Goal: Task Accomplishment & Management: Use online tool/utility

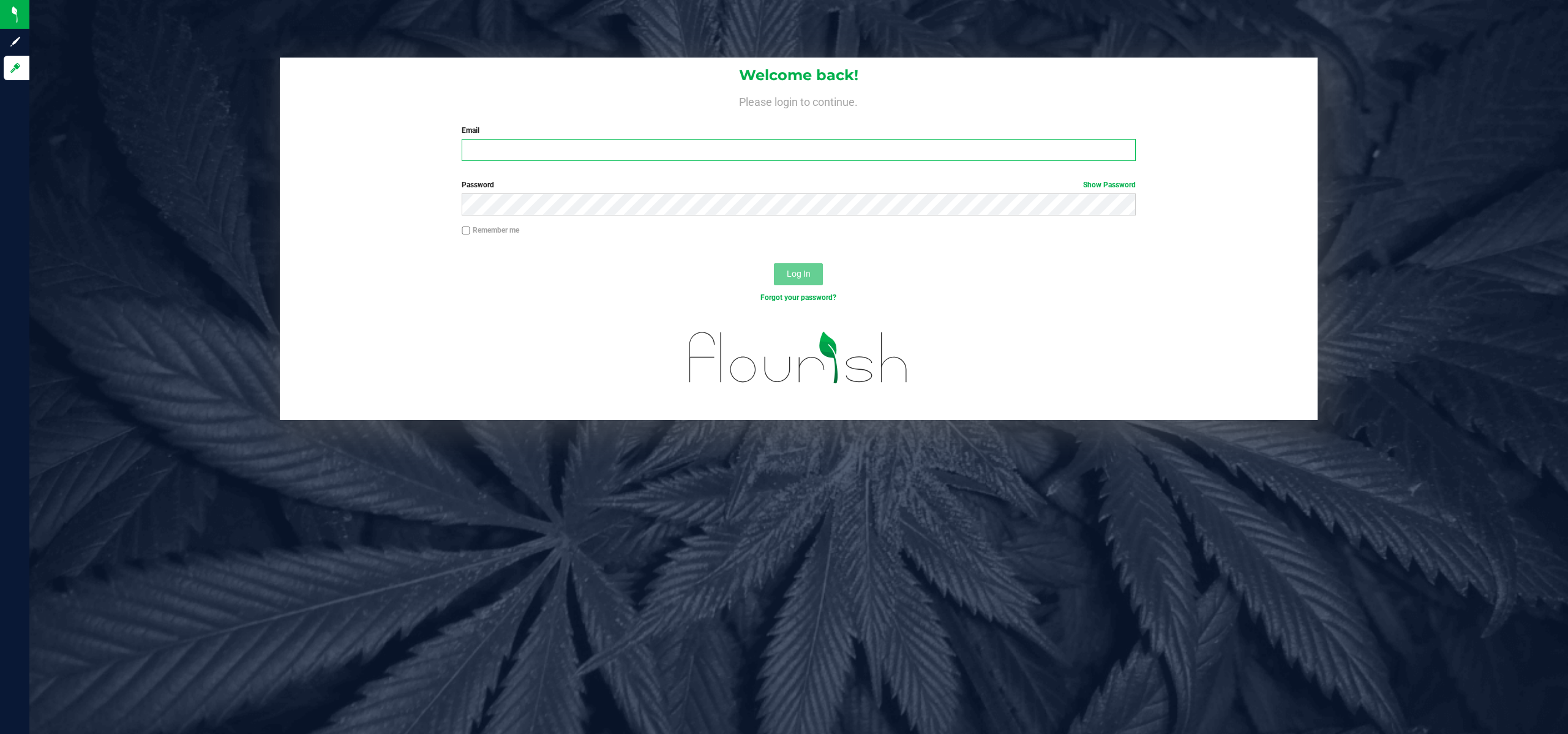
click at [483, 154] on input "Email" at bounding box center [798, 150] width 673 height 22
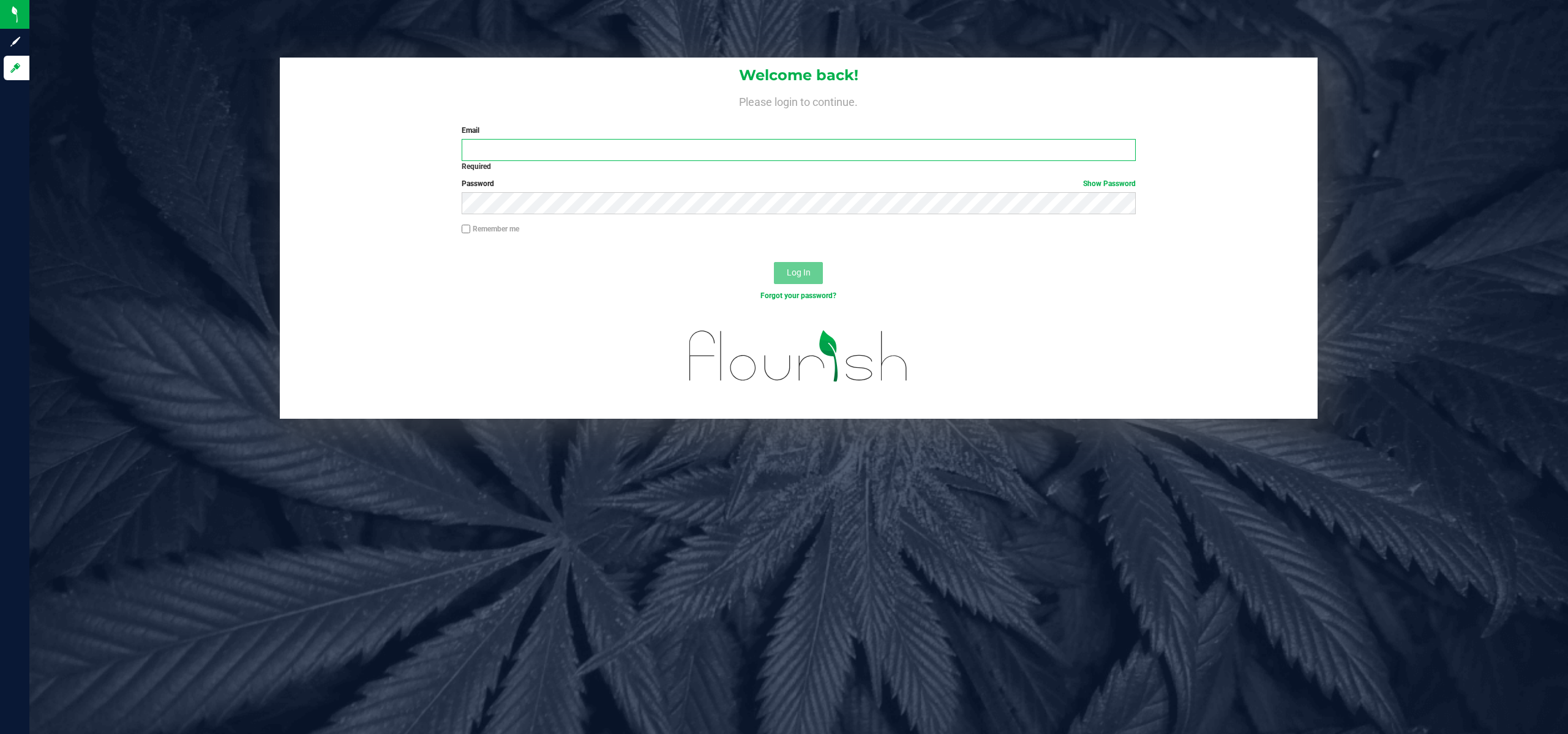
click at [569, 142] on input "Email" at bounding box center [798, 150] width 673 height 22
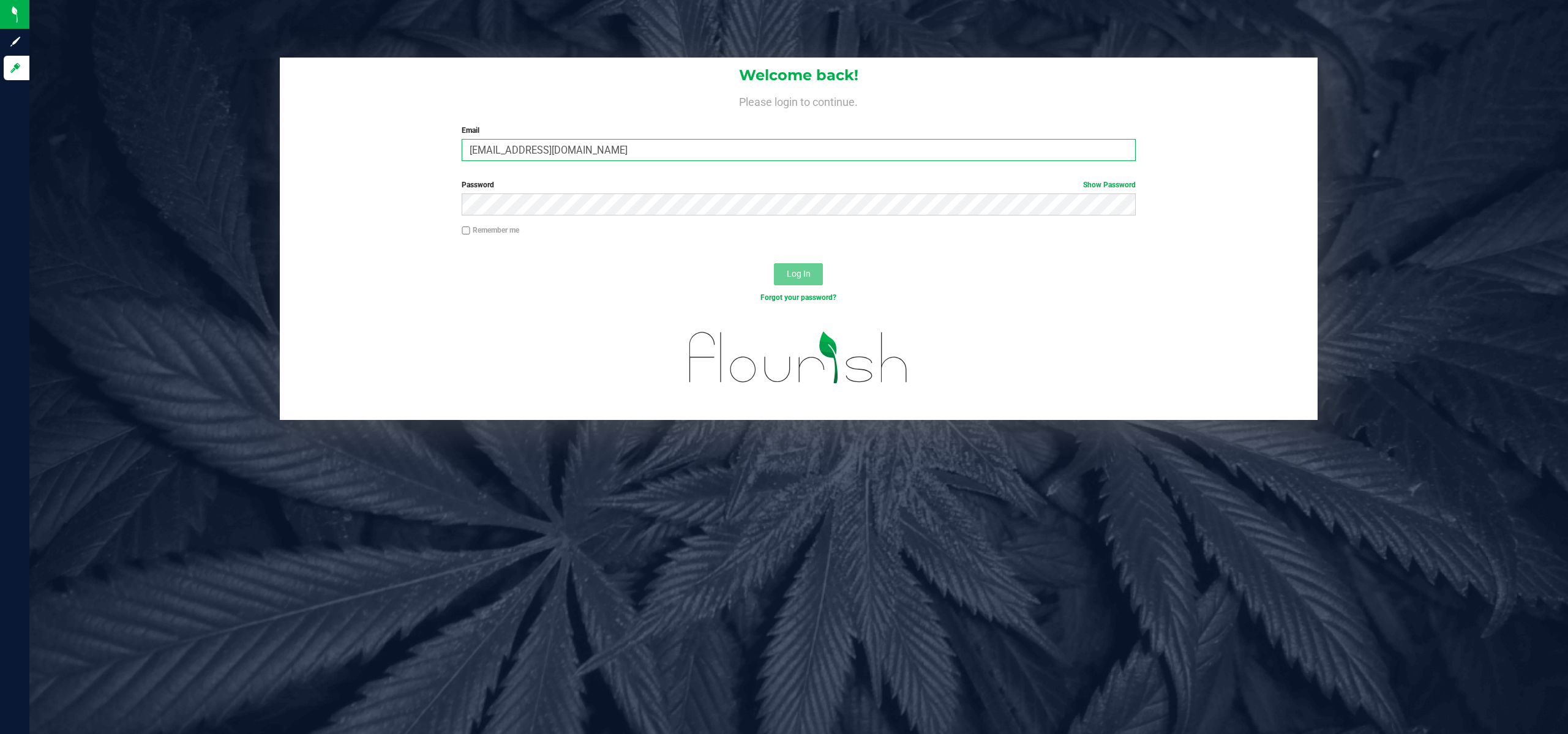
type input "[EMAIL_ADDRESS][DOMAIN_NAME]"
click at [802, 277] on span "Log In" at bounding box center [798, 273] width 24 height 10
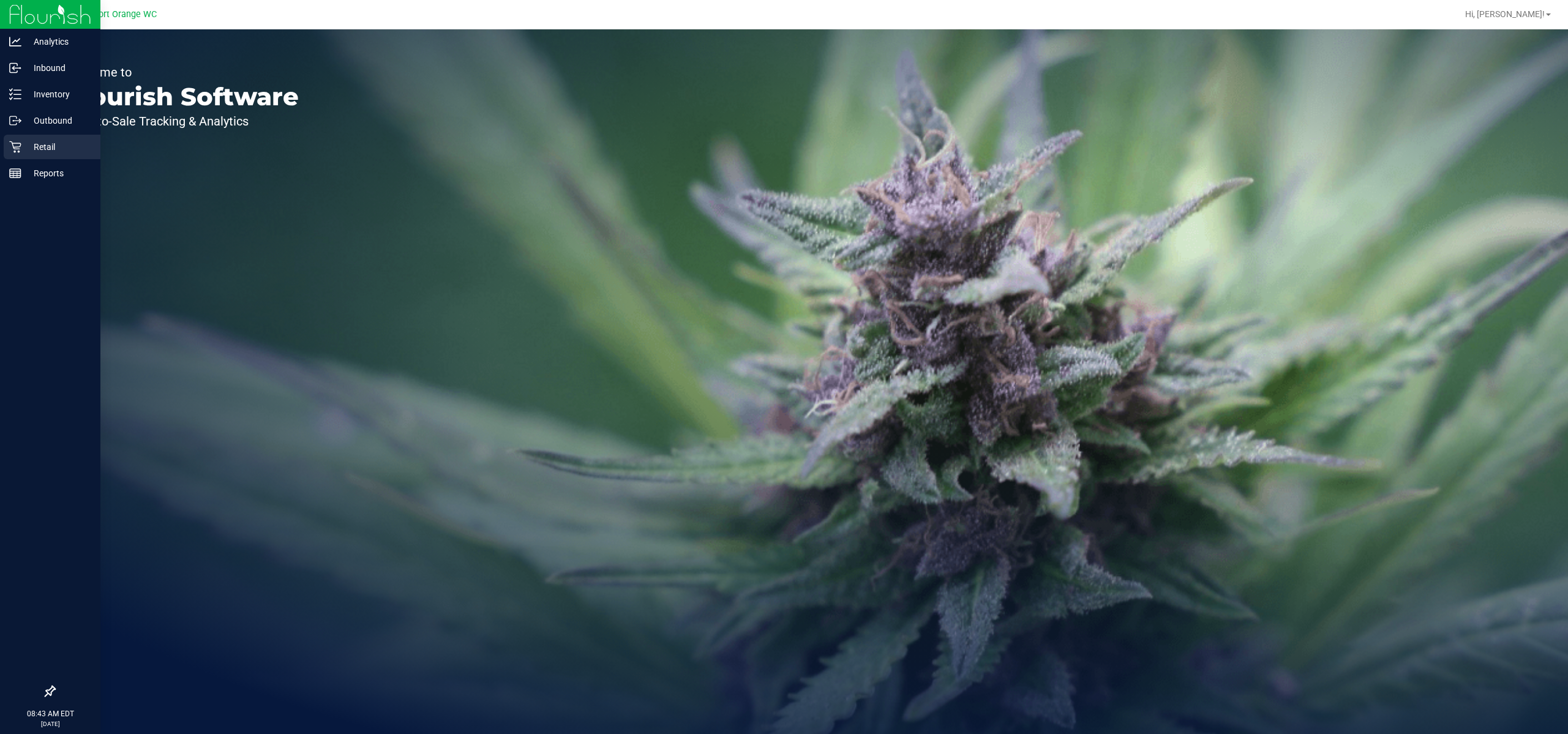
click at [11, 142] on icon at bounding box center [15, 147] width 12 height 12
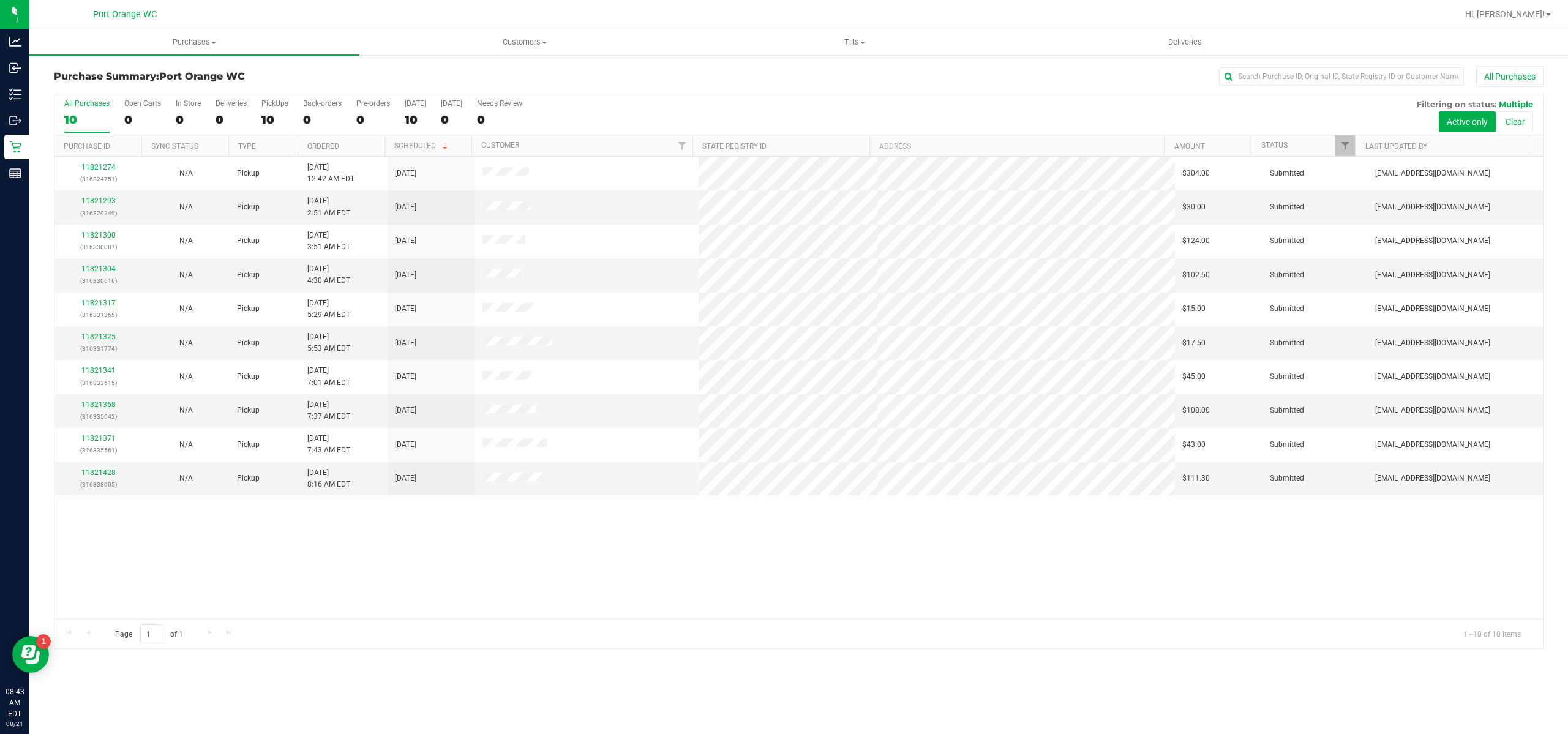
click at [492, 621] on div "Page 1 of 1 1 - 10 of 10 items" at bounding box center [799, 633] width 1488 height 29
click at [870, 53] on uib-tab-heading "Tills Manage tills Reconcile e-payments" at bounding box center [855, 42] width 329 height 25
click at [851, 73] on li "Manage tills" at bounding box center [855, 74] width 330 height 15
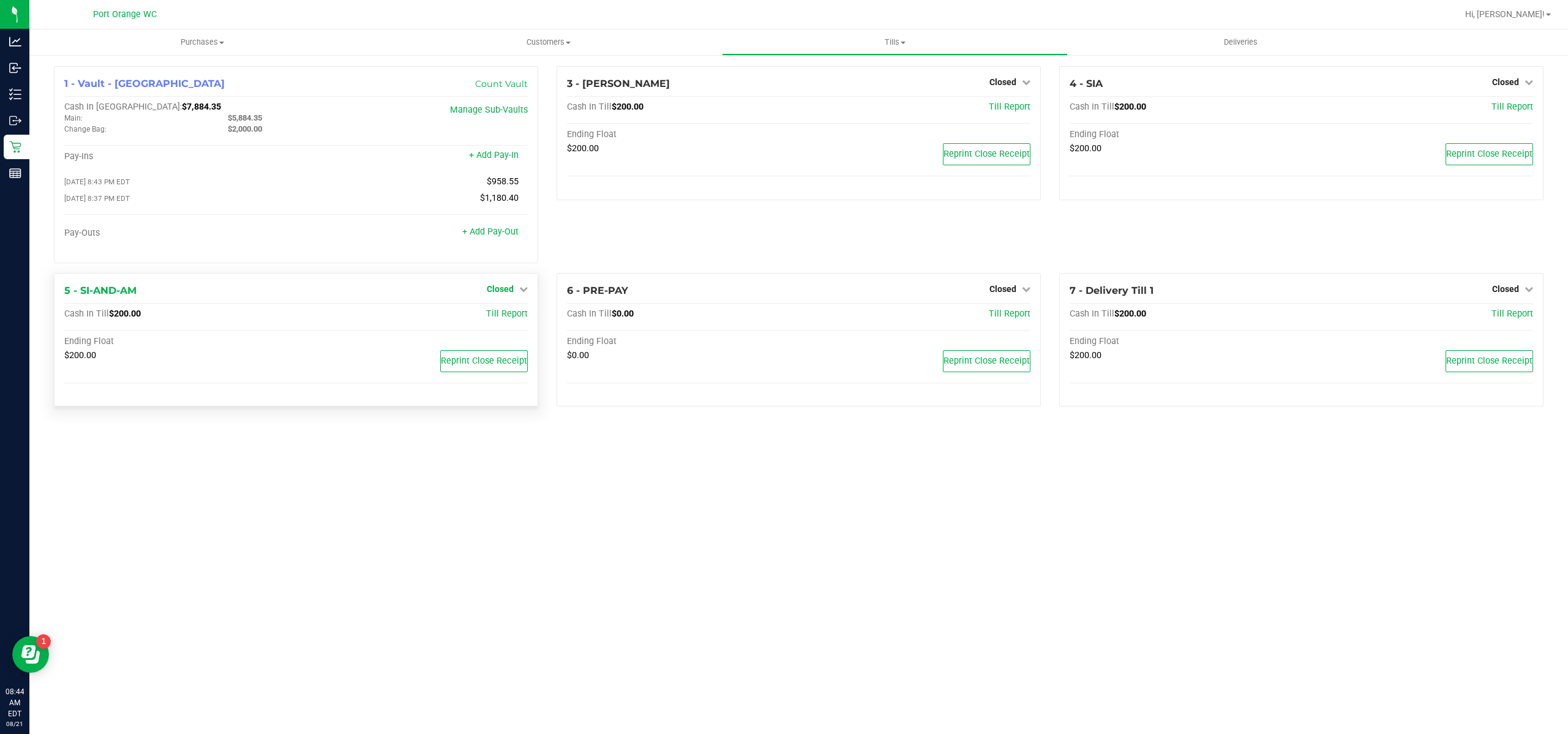
click at [499, 290] on span "Closed" at bounding box center [500, 289] width 27 height 10
click at [500, 310] on div "Open Till" at bounding box center [500, 315] width 91 height 15
click at [502, 316] on link "Open Till" at bounding box center [500, 314] width 32 height 10
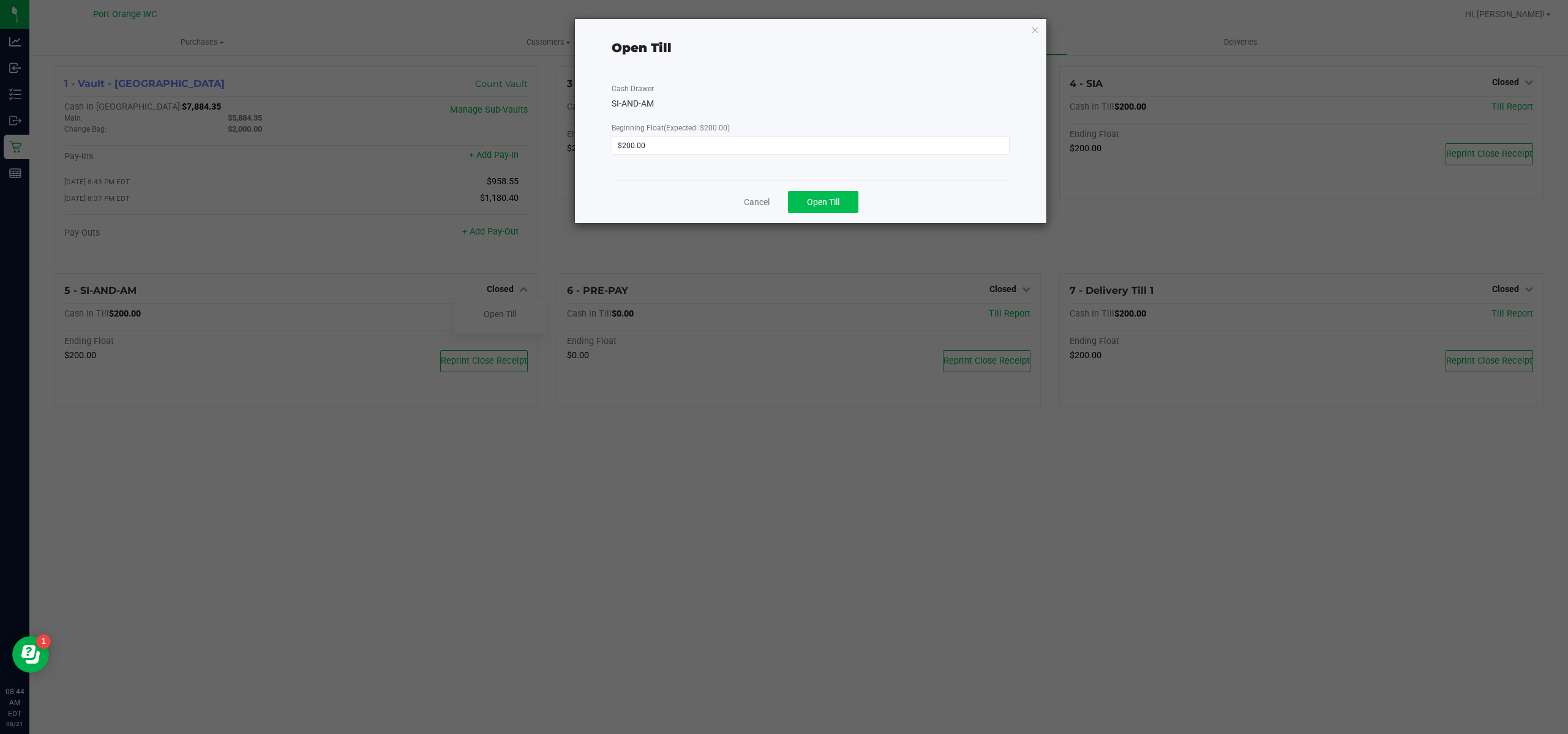
click at [834, 190] on div "Cancel Open Till" at bounding box center [811, 202] width 399 height 42
click at [826, 200] on span "Open Till" at bounding box center [823, 202] width 32 height 10
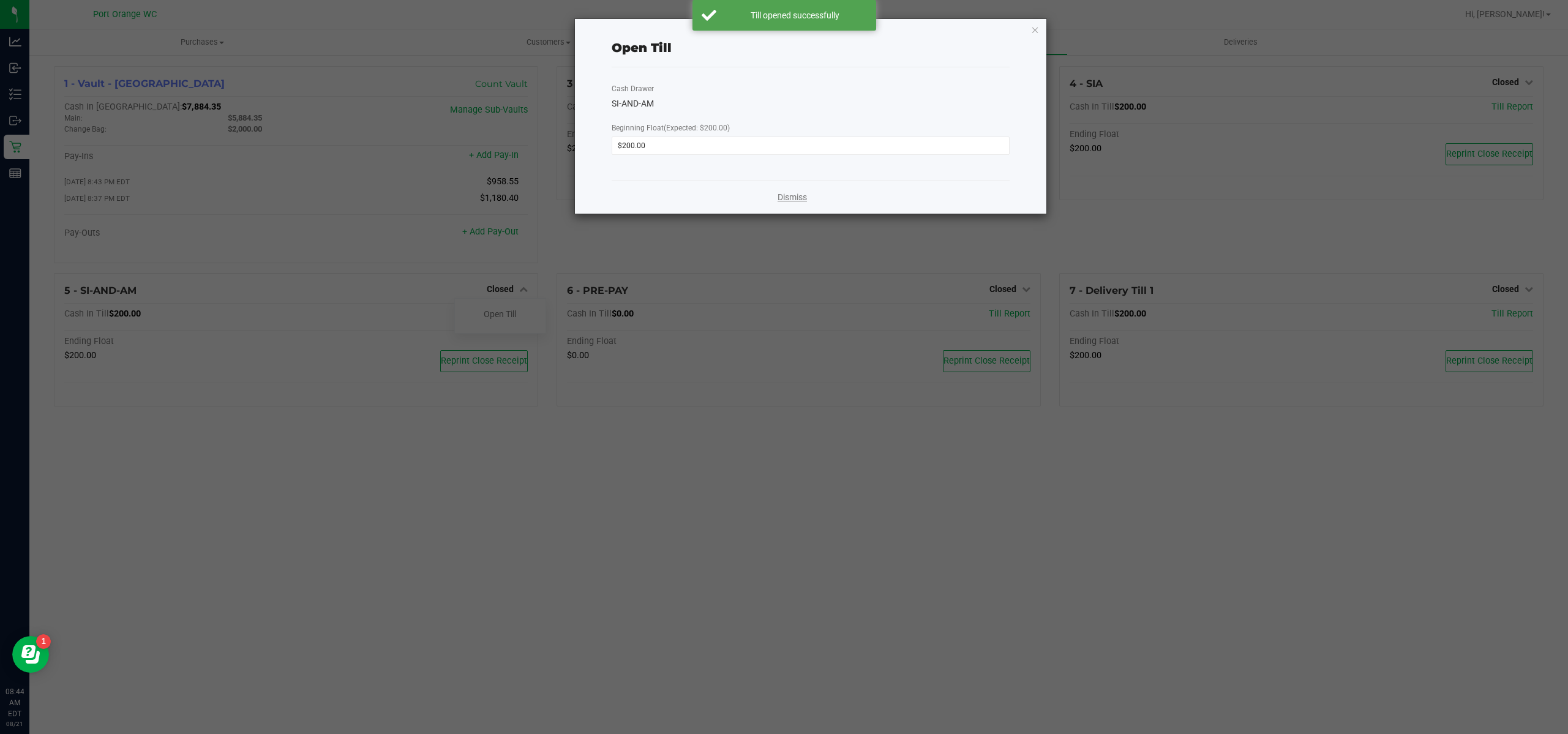
click at [793, 202] on link "Dismiss" at bounding box center [792, 197] width 29 height 13
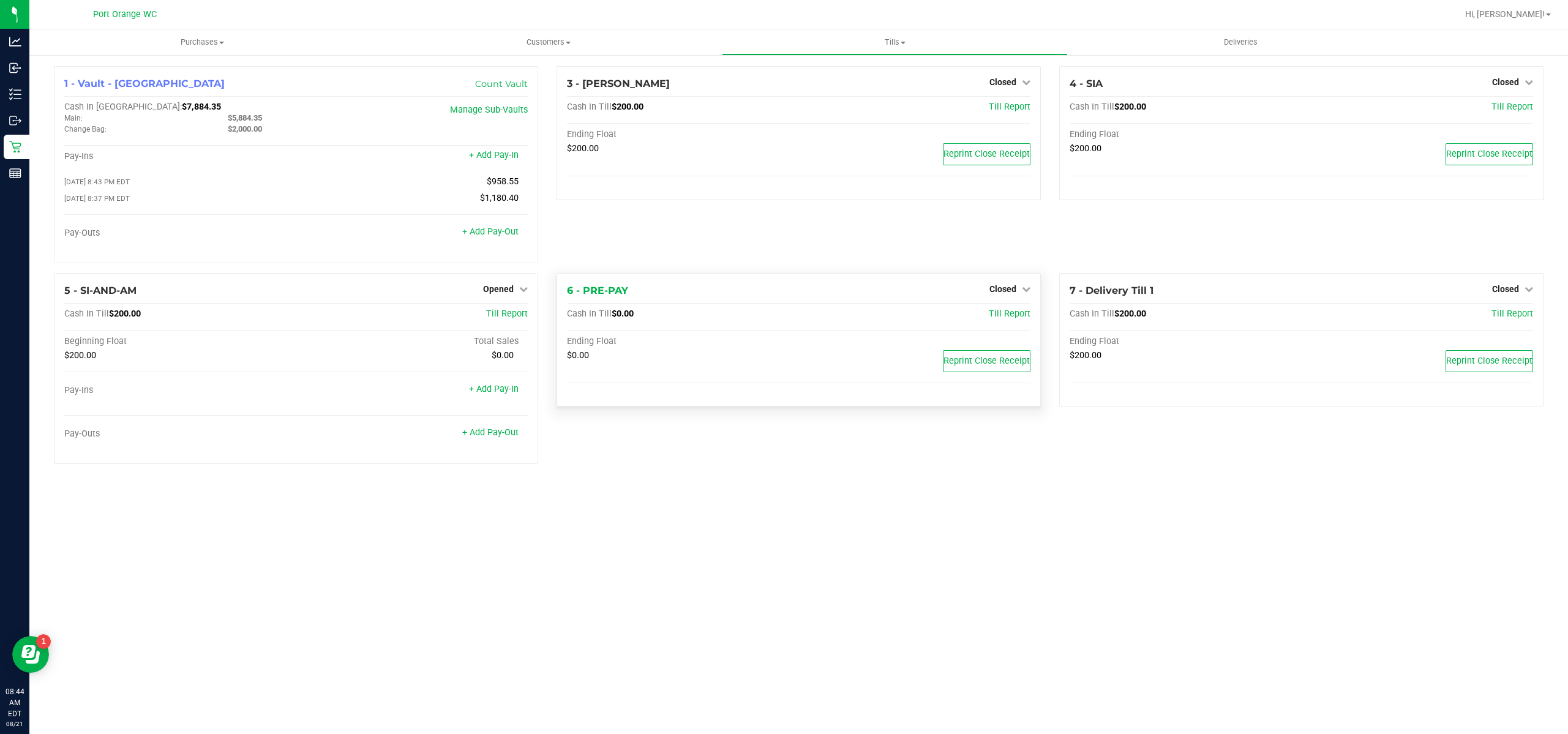
click at [1009, 277] on div "6 - PRE-PAY Closed Open Till Cash In Till $0.00 Till Report Ending Float $0.00 …" at bounding box center [798, 340] width 484 height 134
click at [996, 296] on div "Closed" at bounding box center [1009, 289] width 41 height 15
click at [996, 294] on span "Closed" at bounding box center [1003, 289] width 27 height 10
click at [991, 325] on div at bounding box center [1003, 324] width 91 height 3
click at [993, 322] on div "Open Till" at bounding box center [1003, 315] width 91 height 15
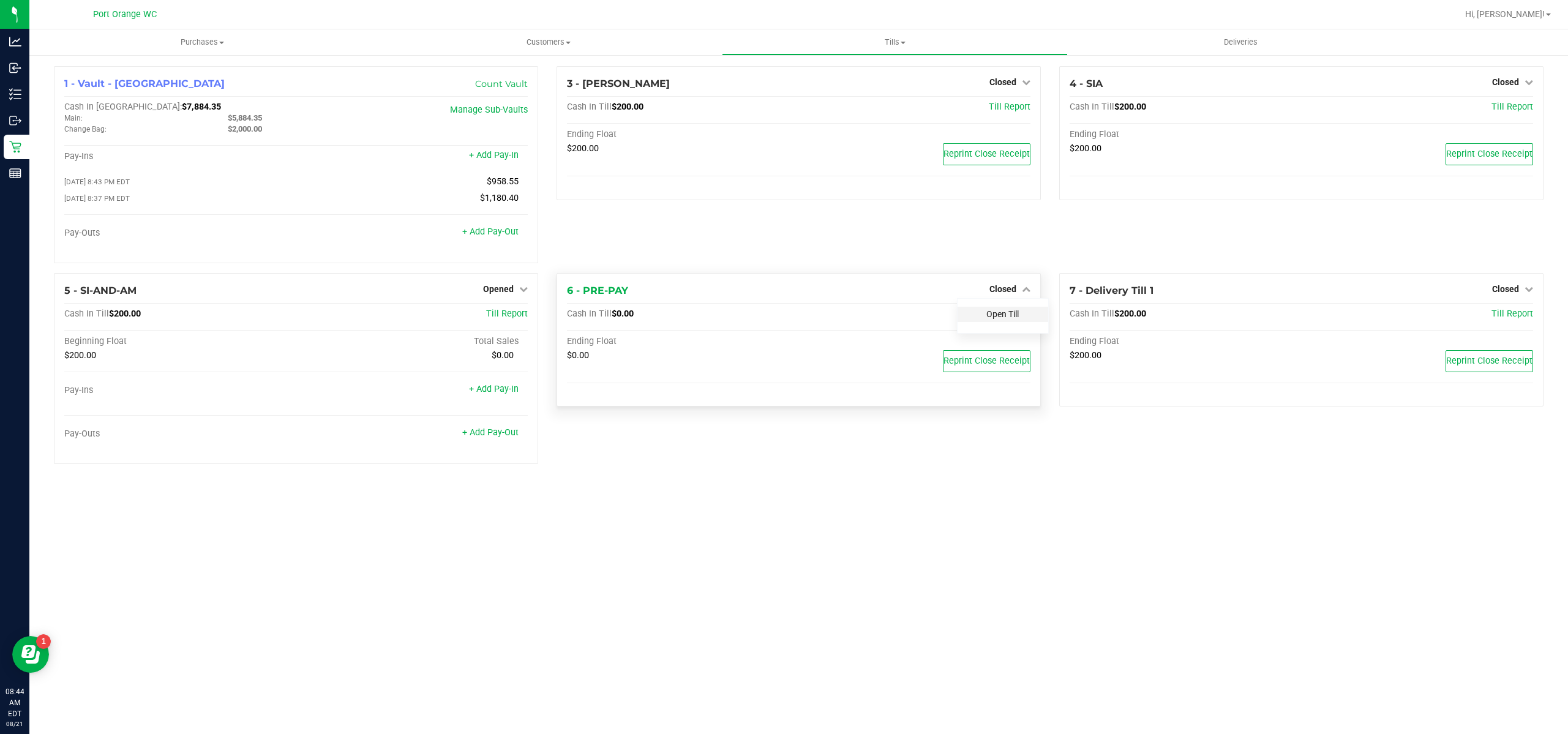
click at [993, 313] on link "Open Till" at bounding box center [1003, 314] width 32 height 10
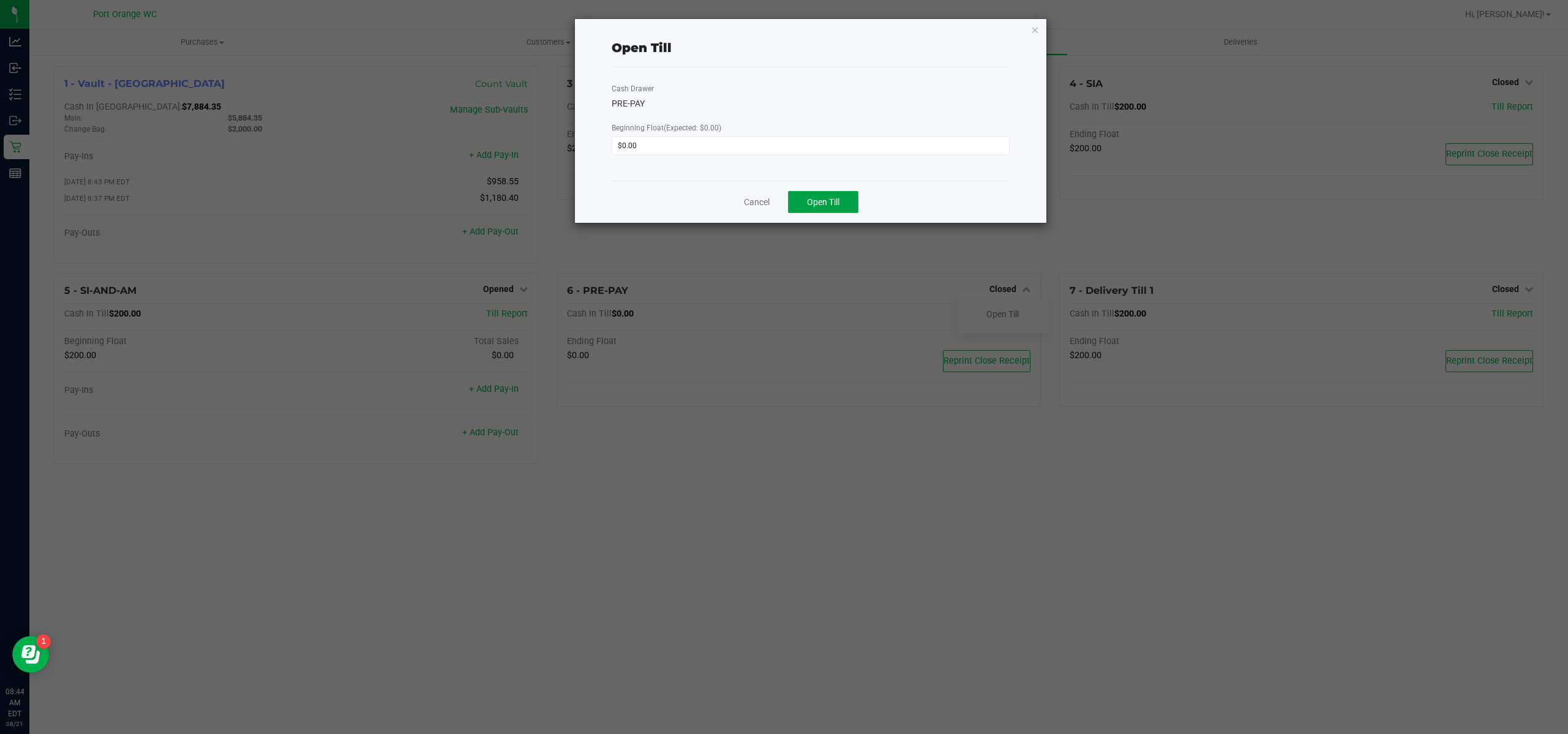
click at [849, 199] on button "Open Till" at bounding box center [823, 202] width 71 height 22
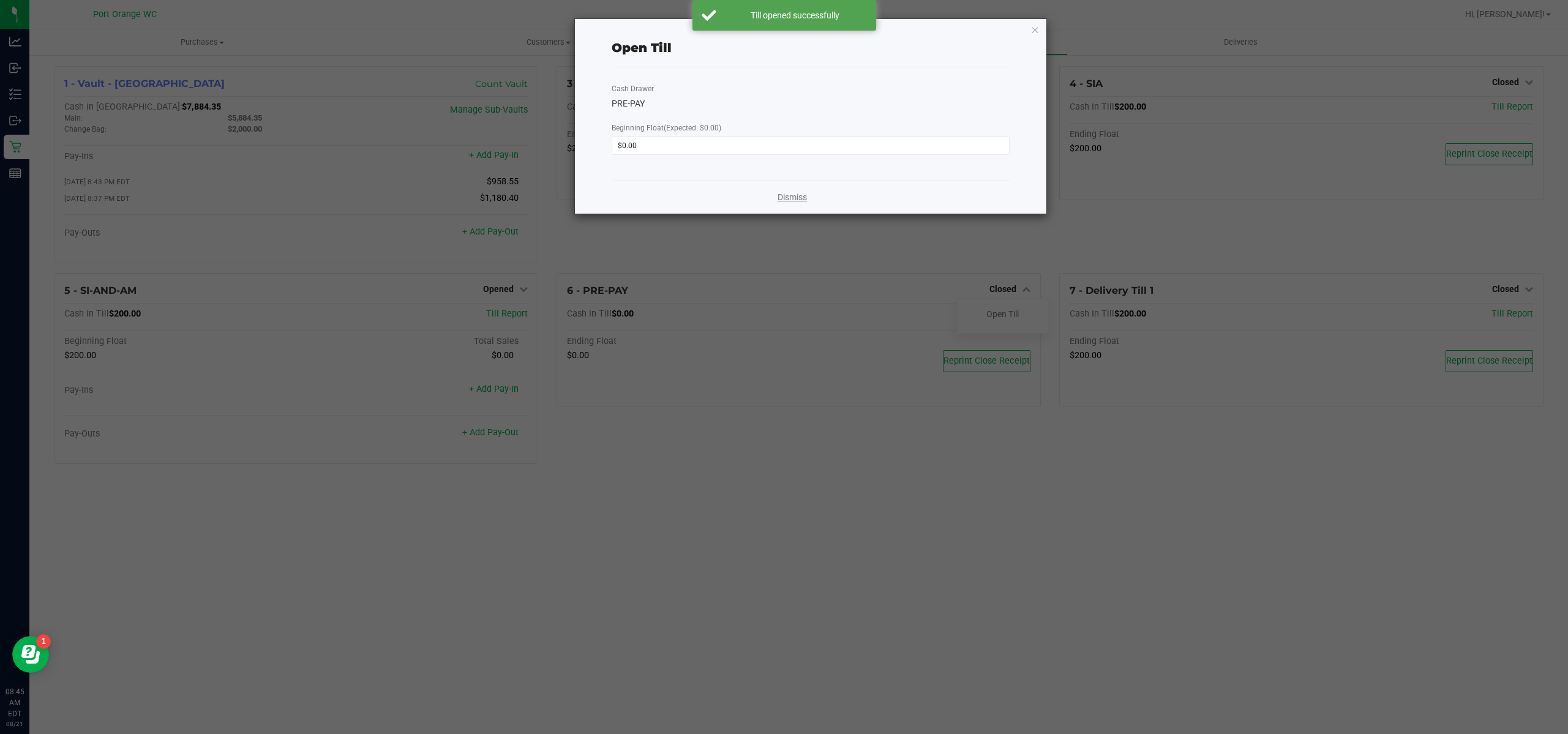
click at [802, 202] on link "Dismiss" at bounding box center [792, 197] width 29 height 13
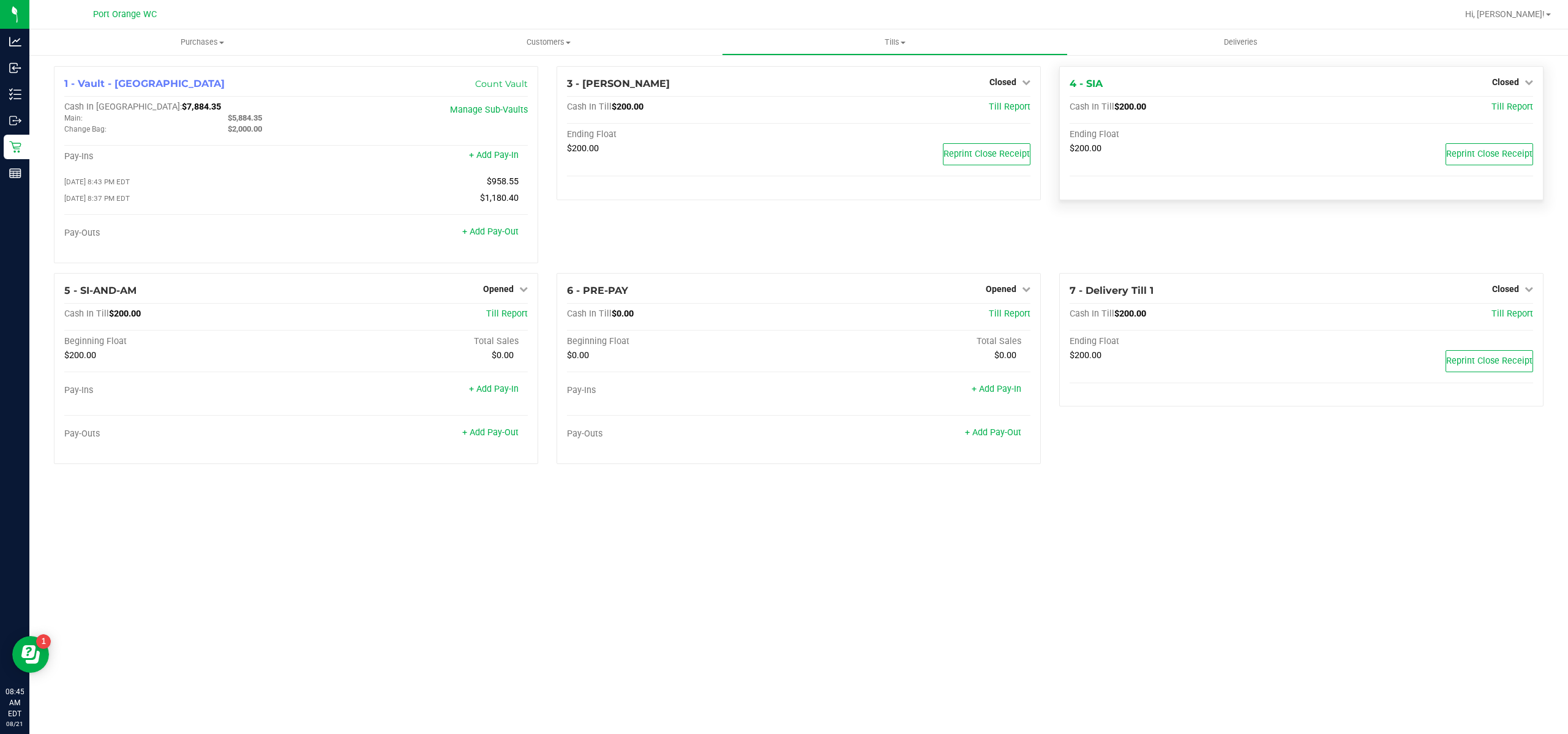
click at [1509, 72] on div "4 - SIA Closed Open Till Cash In Till $200.00 Till Report Ending Float $200.00 …" at bounding box center [1301, 133] width 484 height 134
click at [1509, 79] on span "Closed" at bounding box center [1505, 82] width 27 height 10
click at [1482, 109] on div "Open Till" at bounding box center [1506, 108] width 91 height 15
click at [1492, 113] on div "Open Till" at bounding box center [1506, 108] width 91 height 15
click at [1491, 110] on link "Open Till" at bounding box center [1505, 108] width 32 height 10
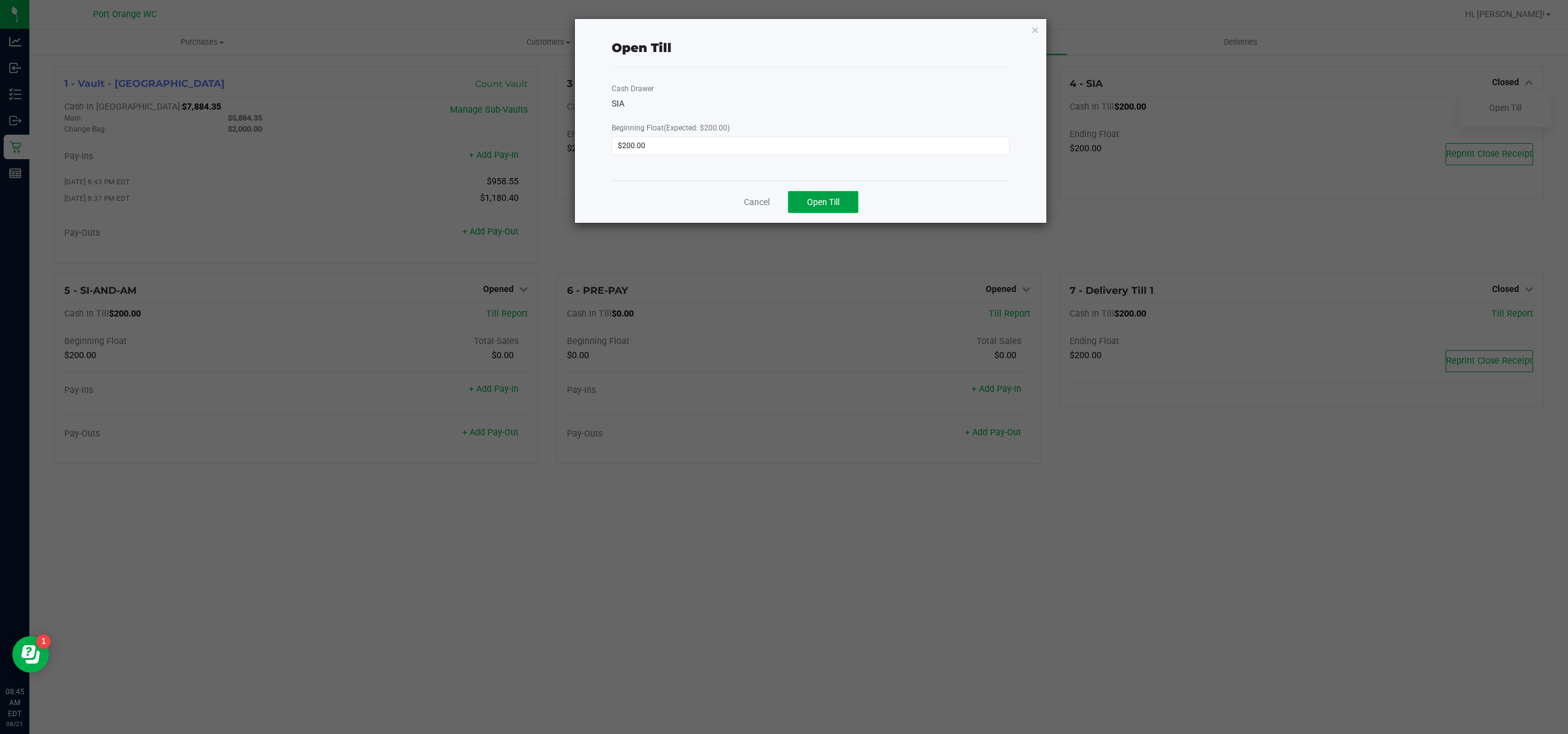
click at [817, 199] on span "Open Till" at bounding box center [823, 202] width 32 height 10
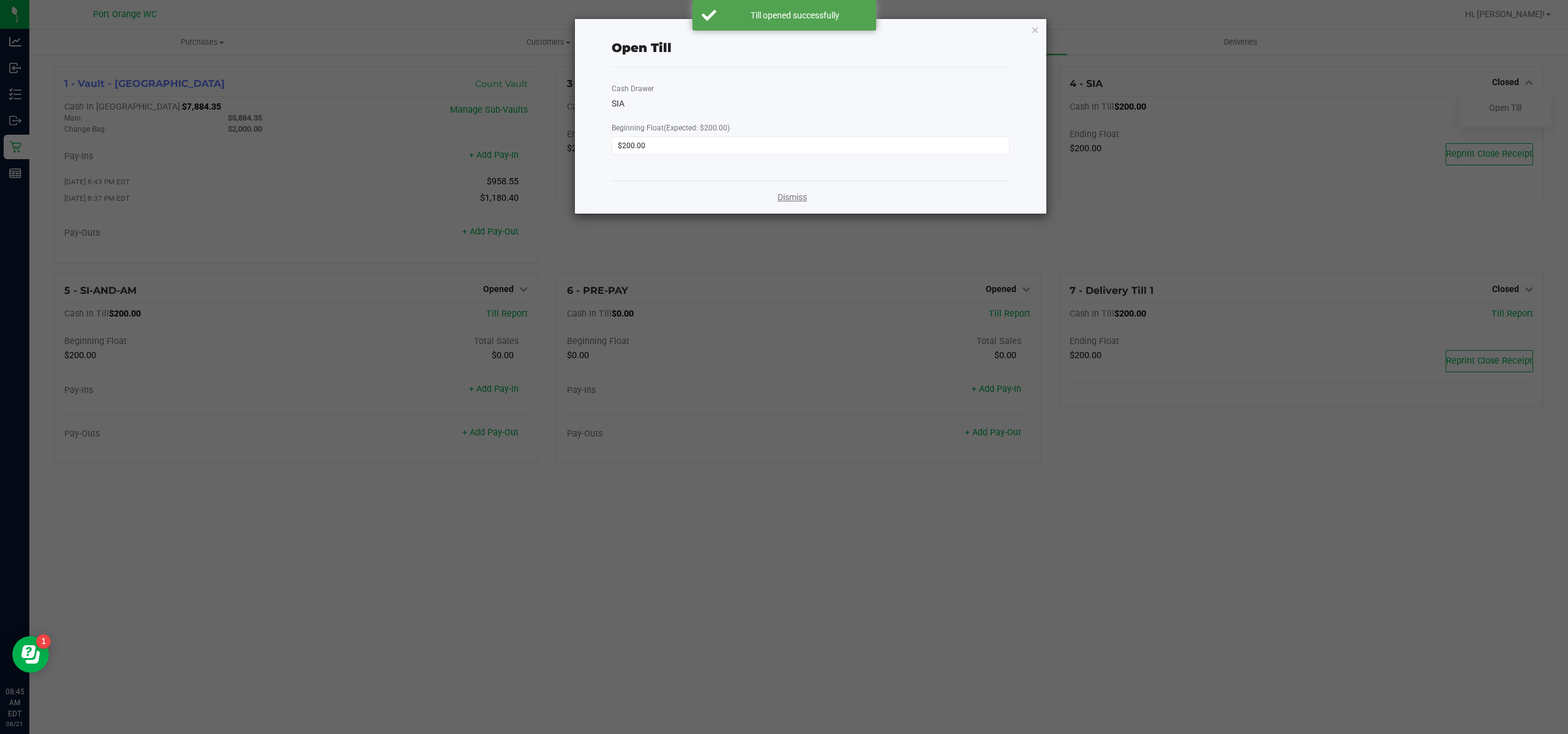
click at [798, 191] on link "Dismiss" at bounding box center [792, 197] width 29 height 13
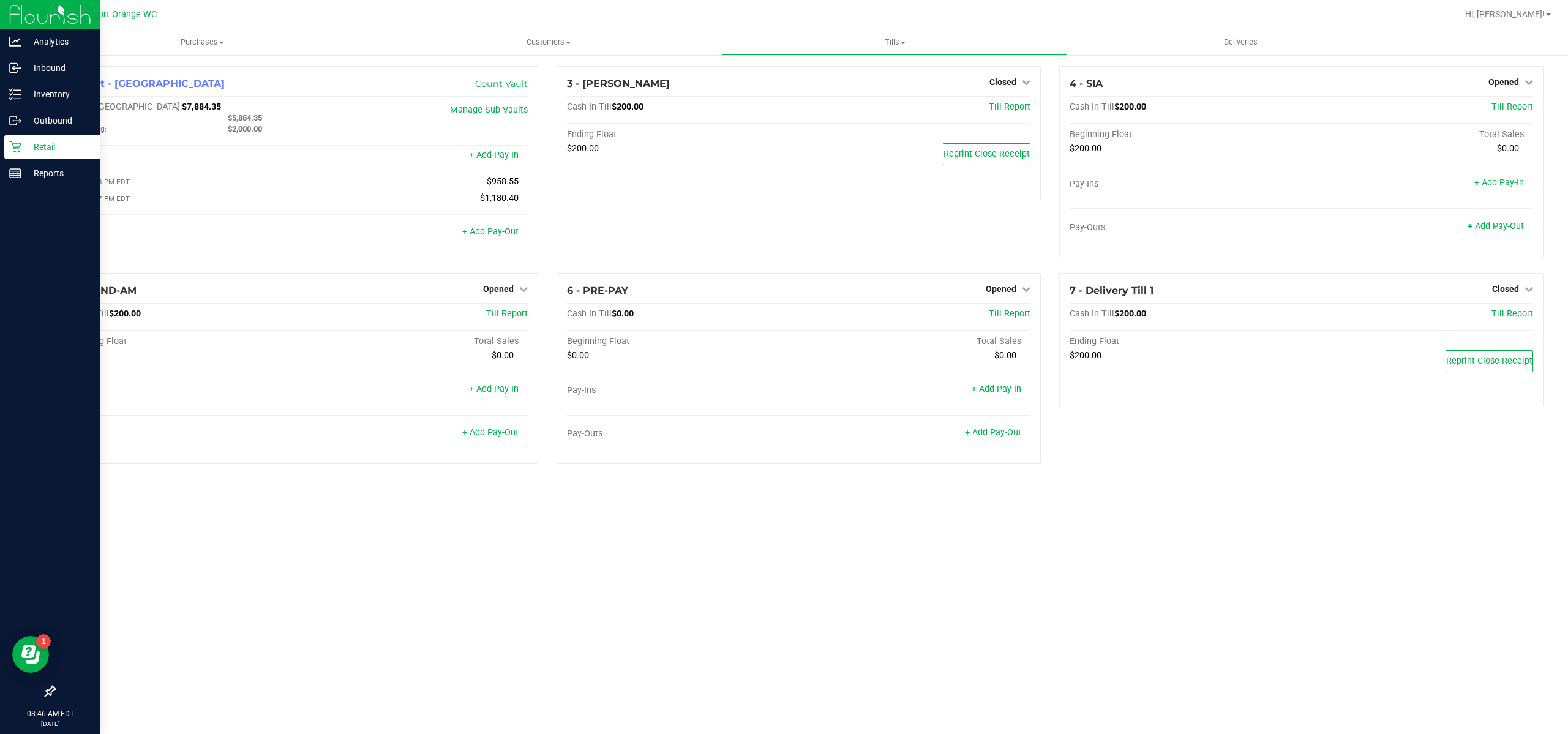
click at [14, 145] on icon at bounding box center [15, 147] width 12 height 12
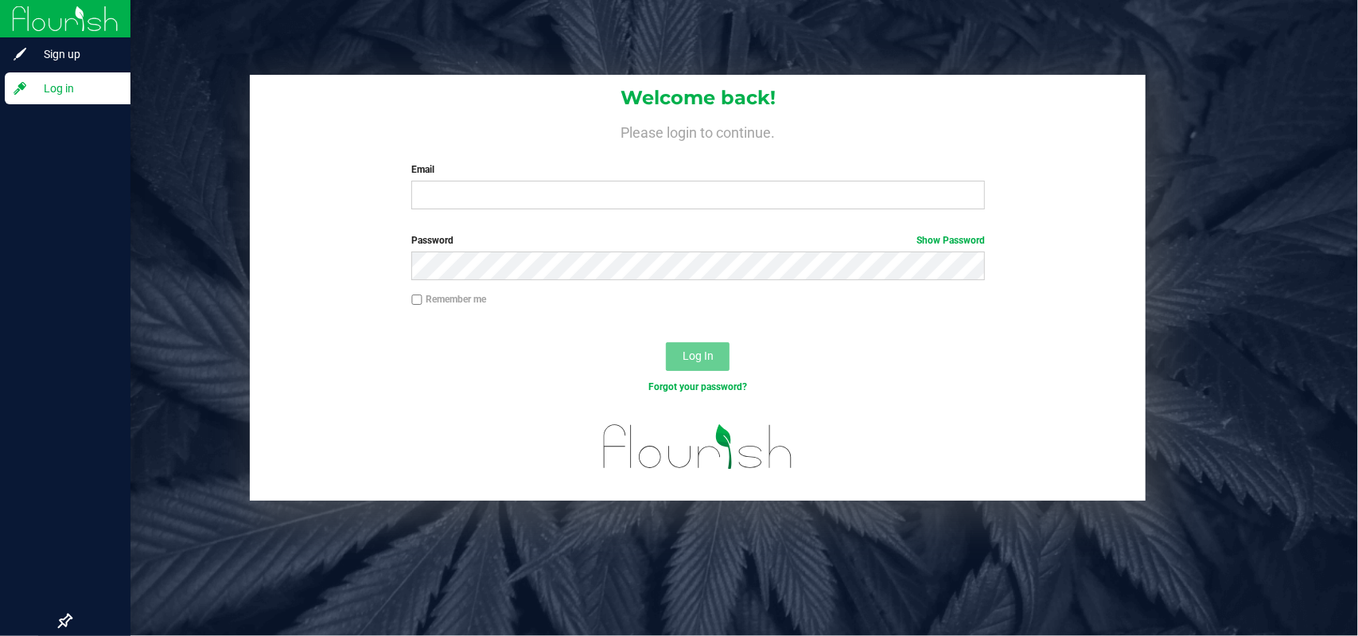
click at [482, 210] on div "Welcome back! Please login to continue. Email Required Please format your email…" at bounding box center [698, 148] width 896 height 147
click at [481, 203] on input "Email" at bounding box center [698, 195] width 574 height 29
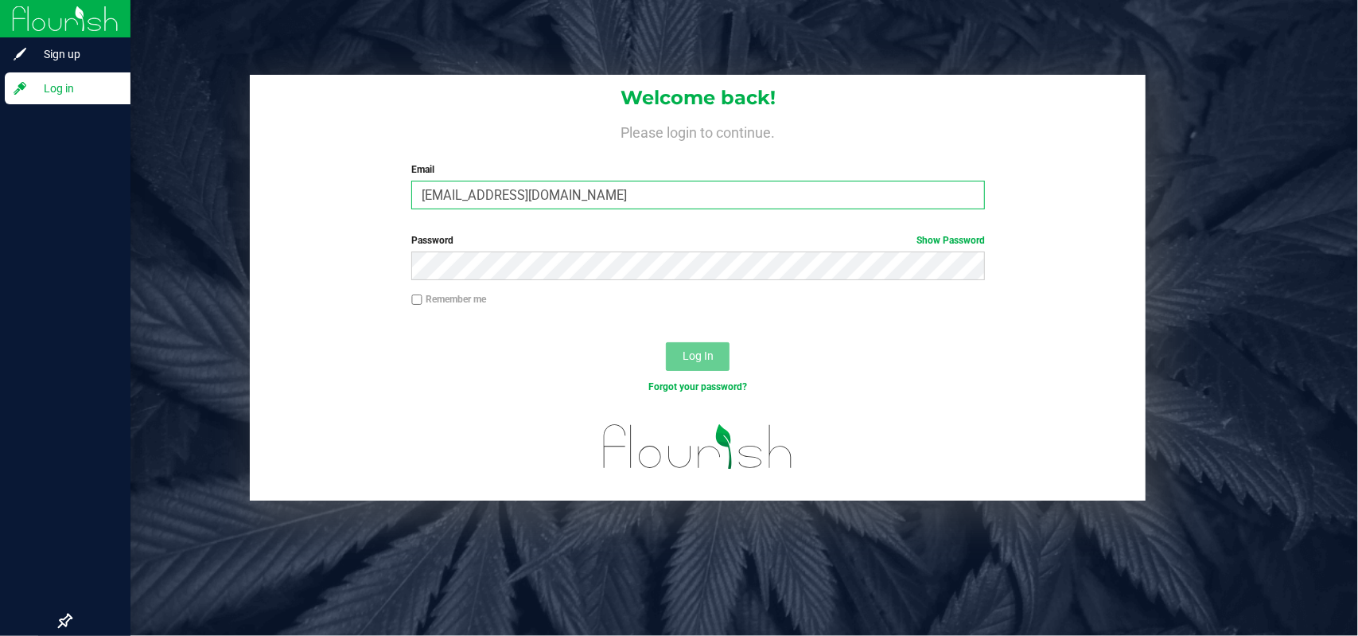
type input "[EMAIL_ADDRESS][DOMAIN_NAME]"
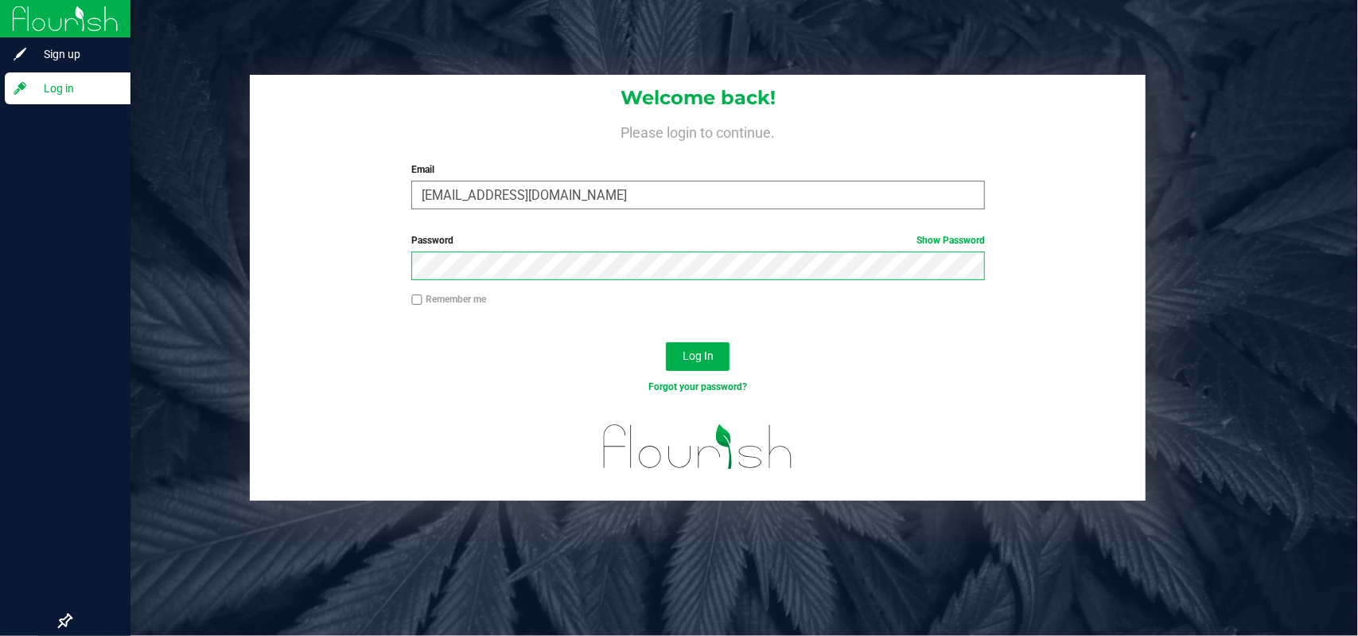
click at [666, 342] on button "Log In" at bounding box center [698, 356] width 64 height 29
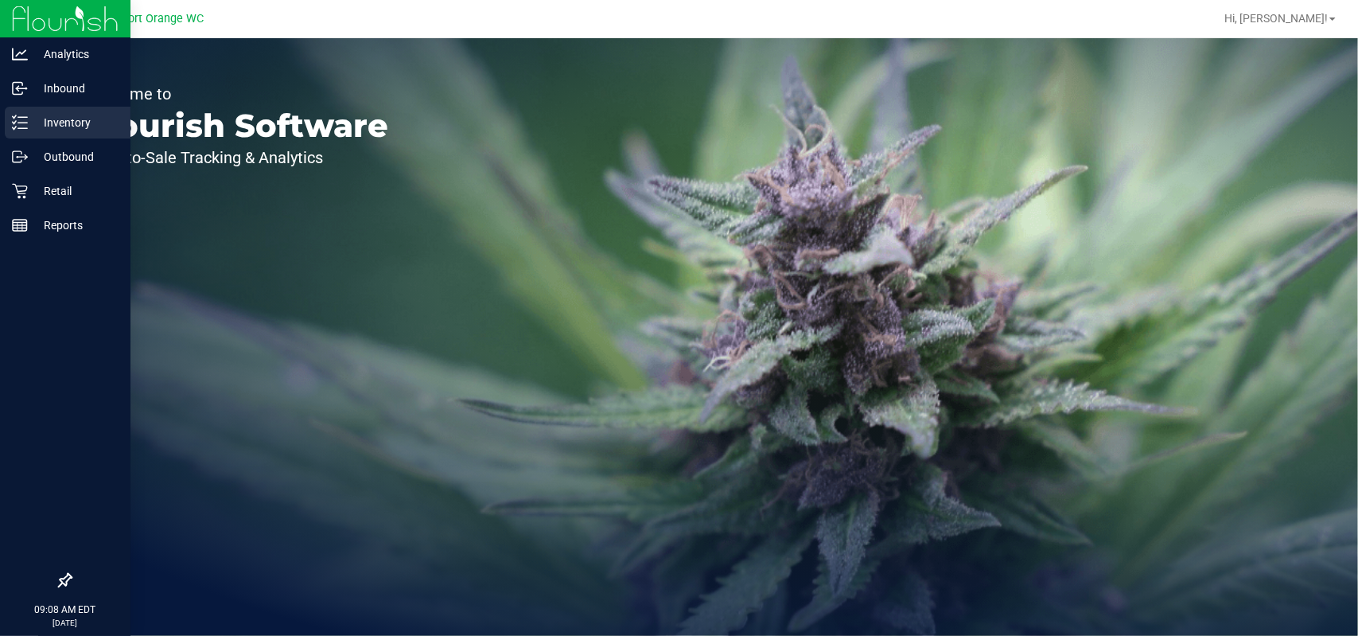
click at [18, 123] on line at bounding box center [22, 123] width 9 height 0
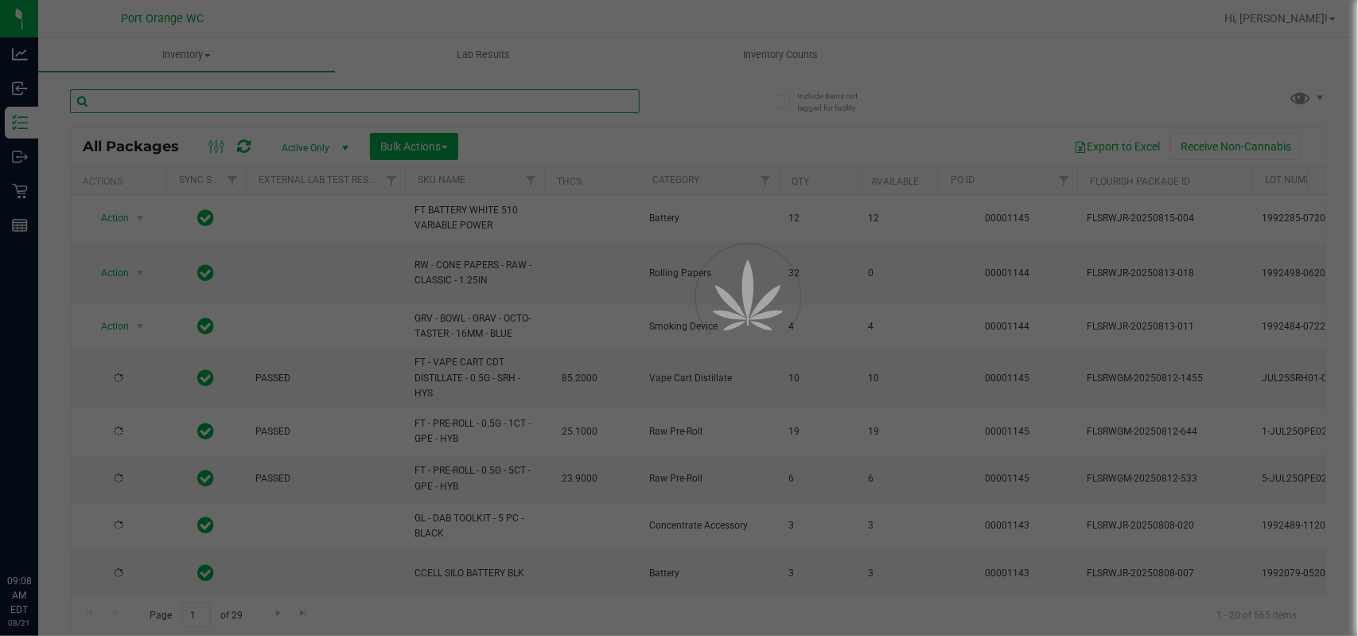
click at [212, 99] on input "text" at bounding box center [355, 101] width 570 height 24
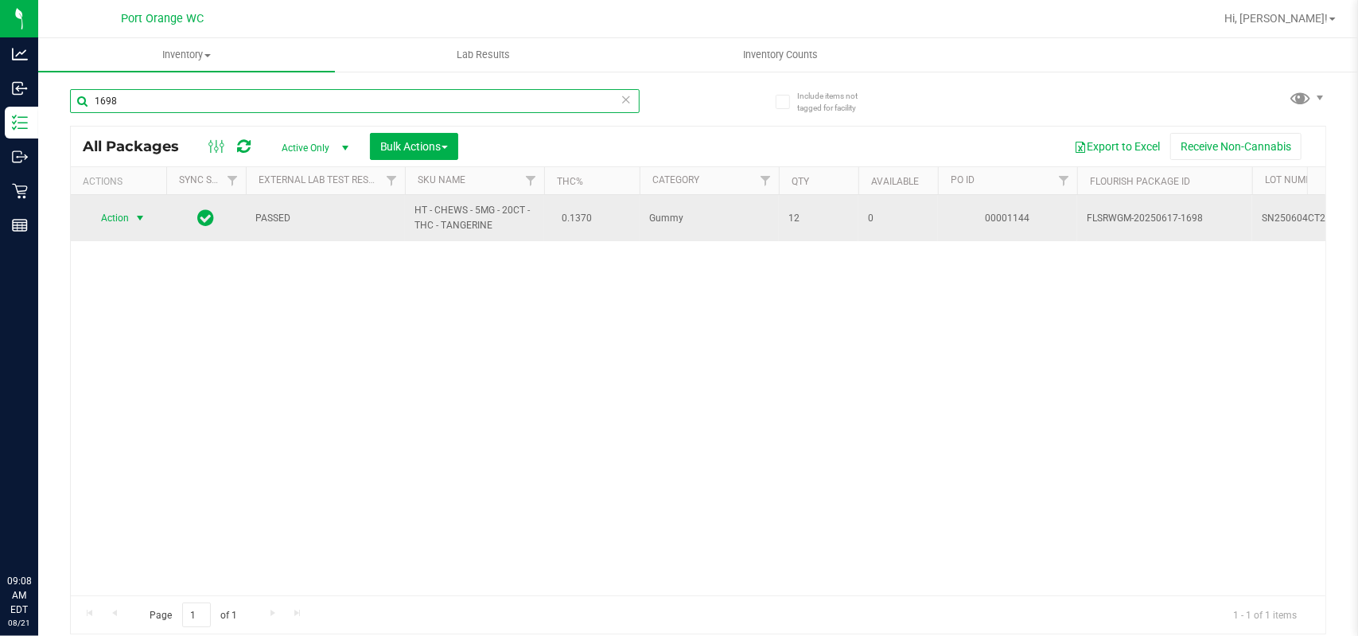
type input "1698"
click at [138, 220] on span "select" at bounding box center [140, 218] width 13 height 13
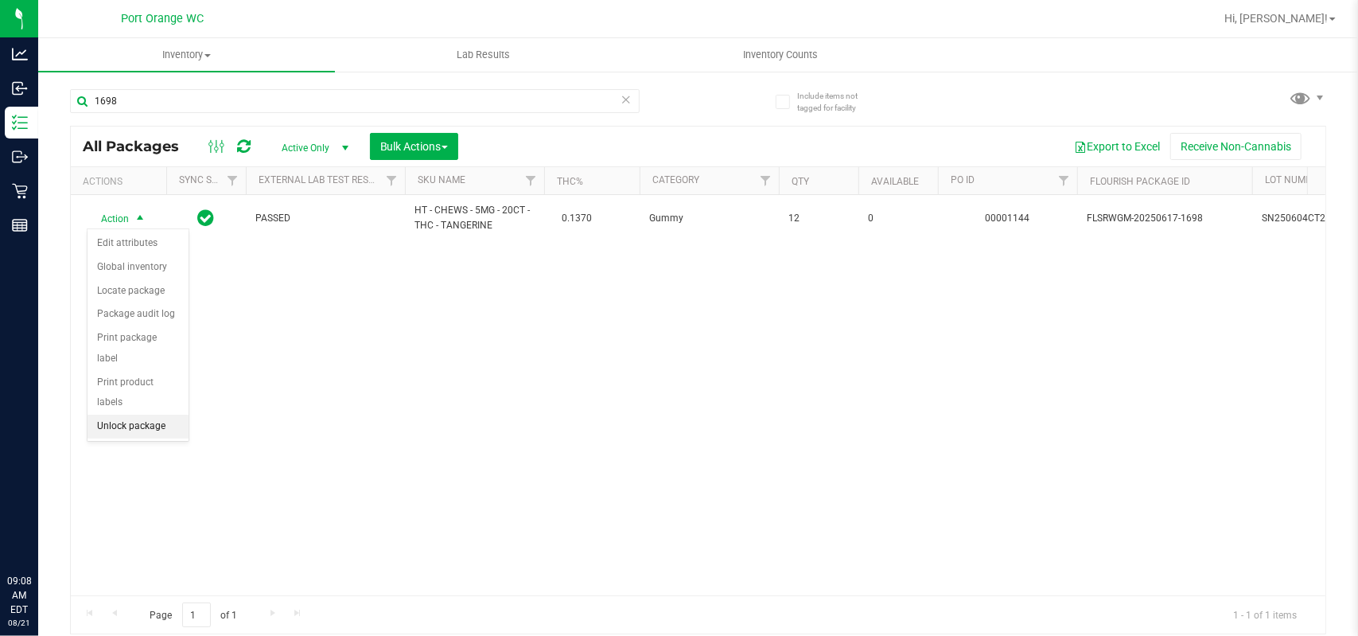
click at [177, 415] on li "Unlock package" at bounding box center [138, 427] width 101 height 24
